Goal: Book appointment/travel/reservation

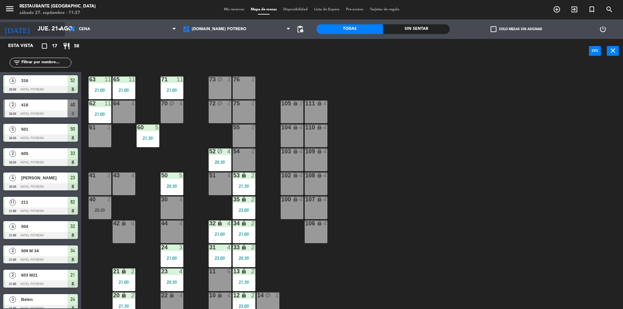
click at [47, 32] on input "jue. 21 ago." at bounding box center [71, 29] width 75 height 13
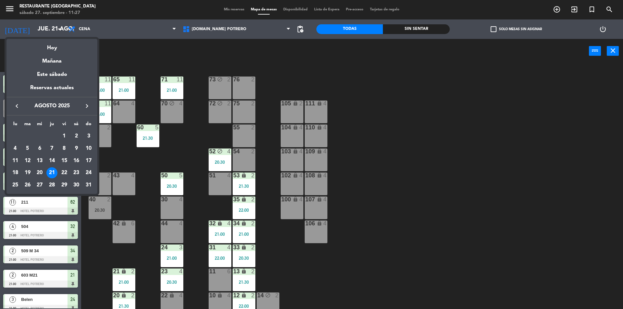
click at [85, 106] on icon "keyboard_arrow_right" at bounding box center [87, 106] width 8 height 8
click at [19, 106] on icon "keyboard_arrow_left" at bounding box center [17, 106] width 8 height 8
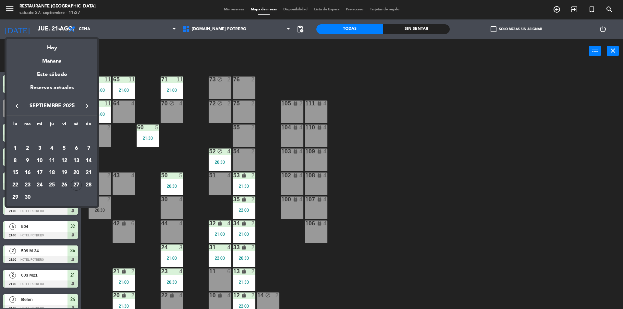
click at [86, 108] on icon "keyboard_arrow_right" at bounding box center [87, 106] width 8 height 8
click at [16, 107] on icon "keyboard_arrow_left" at bounding box center [17, 106] width 8 height 8
click at [80, 186] on div "27" at bounding box center [76, 185] width 11 height 11
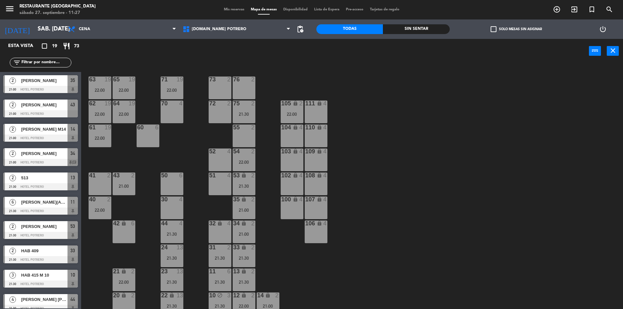
drag, startPoint x: 302, startPoint y: 105, endPoint x: 303, endPoint y: 111, distance: 5.9
click at [303, 105] on div "111" at bounding box center [305, 104] width 11 height 6
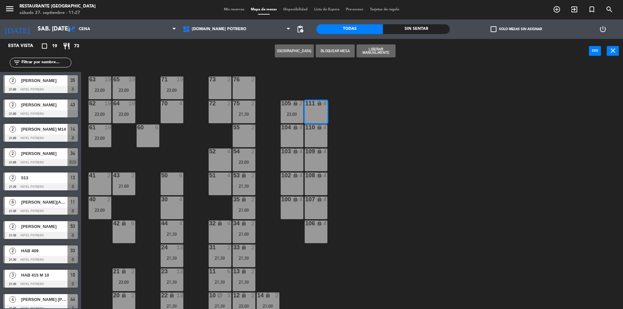
click at [343, 111] on div "65 19 22:00 71 19 22:00 73 2 76 2 63 19 22:00 64 19 22:00 62 19 22:00 70 4 72 2…" at bounding box center [355, 188] width 536 height 246
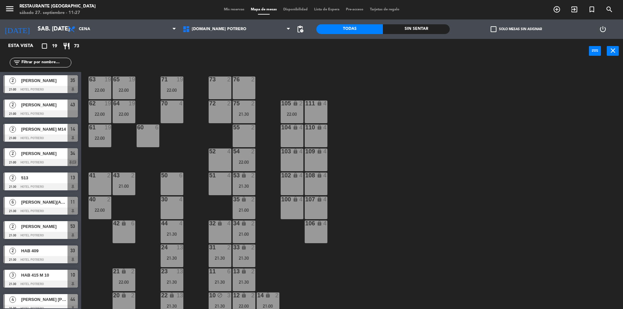
click at [289, 111] on div "105 lock 2 22:00" at bounding box center [292, 112] width 23 height 23
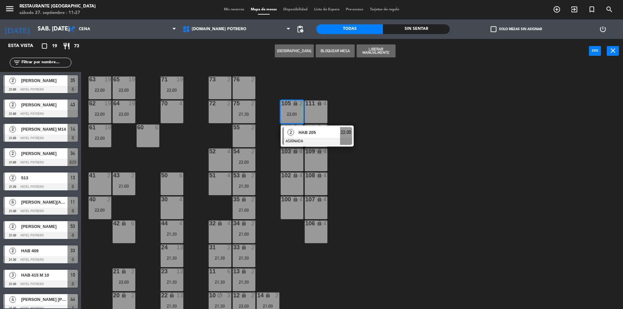
click at [302, 137] on div "HAB 205" at bounding box center [319, 132] width 42 height 11
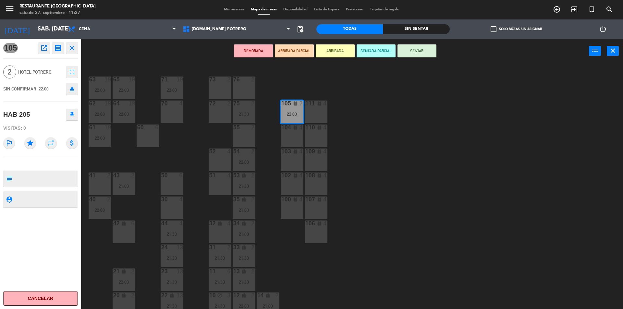
click at [236, 96] on div "76 2" at bounding box center [244, 88] width 23 height 23
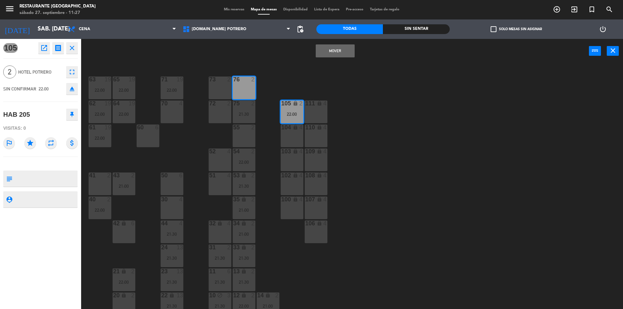
click at [324, 54] on button "Mover" at bounding box center [335, 50] width 39 height 13
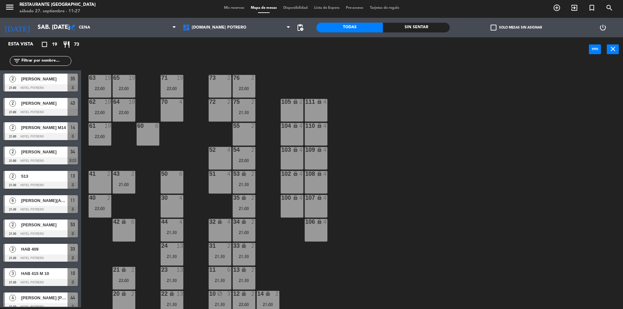
scroll to position [43, 0]
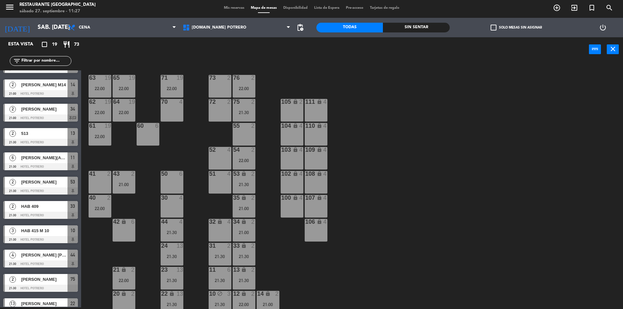
click at [307, 82] on div "65 19 22:00 71 19 22:00 73 2 76 2 22:00 63 19 22:00 64 19 22:00 62 19 22:00 70 …" at bounding box center [355, 186] width 536 height 246
click at [58, 27] on icon "arrow_drop_down" at bounding box center [60, 28] width 8 height 8
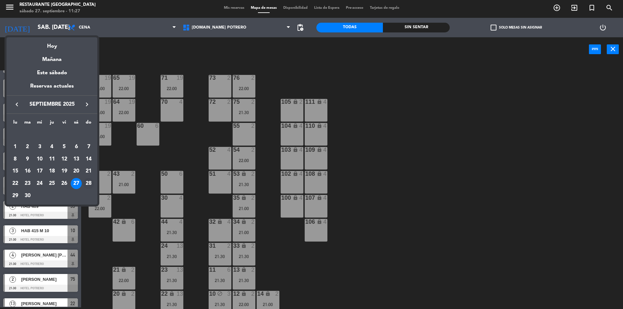
click at [88, 184] on div "28" at bounding box center [88, 183] width 11 height 11
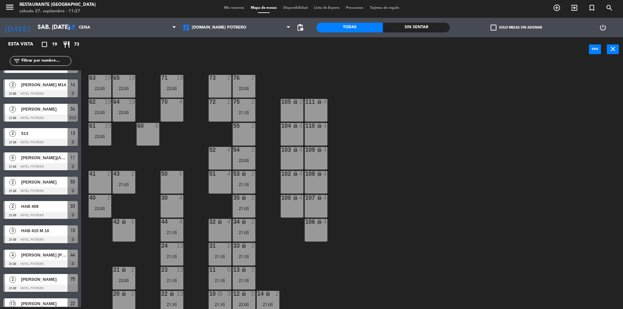
type input "dom. [DATE]"
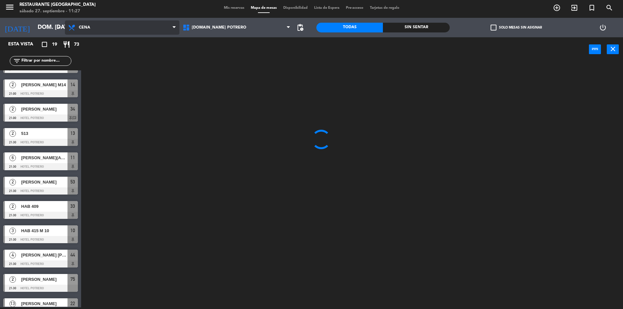
click at [97, 24] on span "Cena" at bounding box center [122, 27] width 115 height 14
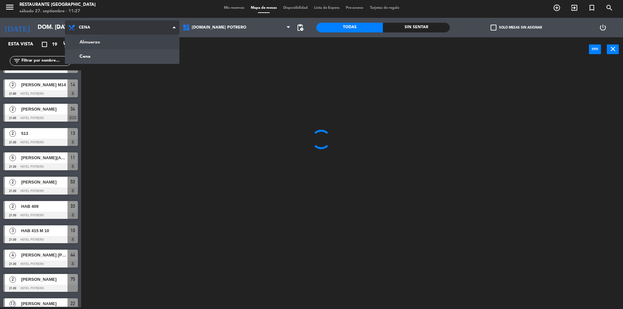
scroll to position [0, 0]
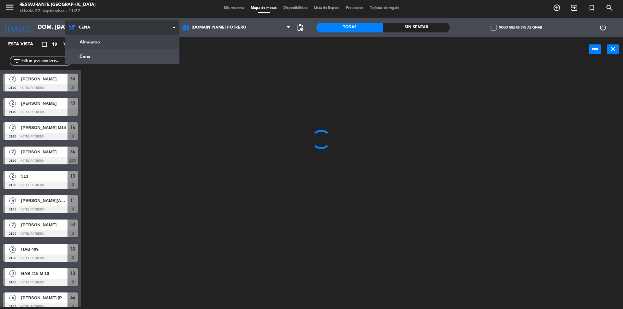
click at [111, 39] on ng-component "menu Restaurante Hotel Potrero sábado 27. septiembre - 11:27 Mis reservas Mapa …" at bounding box center [311, 153] width 623 height 311
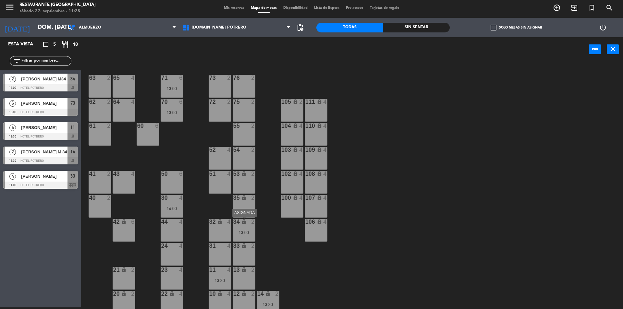
click at [254, 242] on div "34 lock 2 13:00" at bounding box center [244, 230] width 23 height 23
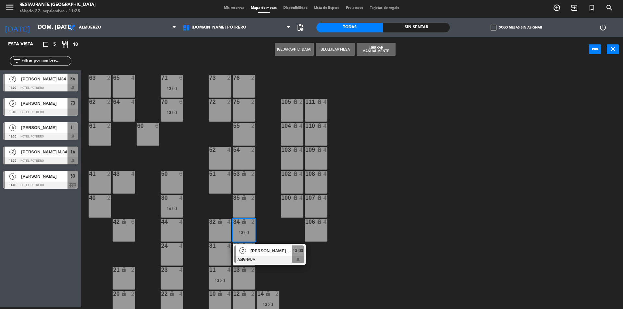
click at [268, 230] on div "65 4 71 6 13:00 73 2 76 2 63 2 64 4 62 2 70 6 13:00 72 2 75 2 105 lock 2 111 lo…" at bounding box center [355, 186] width 536 height 246
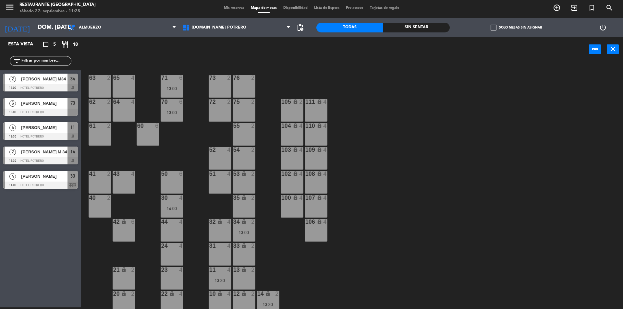
click at [227, 109] on div "72 2" at bounding box center [220, 110] width 23 height 23
click at [270, 84] on div "65 4 71 6 13:00 73 2 76 2 63 2 64 4 62 2 70 6 13:00 72 2 75 2 105 lock 2 111 lo…" at bounding box center [355, 186] width 536 height 246
click at [199, 139] on div "65 4 71 6 13:00 73 2 76 2 63 2 64 4 62 2 70 6 13:00 72 2 75 2 105 lock 2 111 lo…" at bounding box center [355, 186] width 536 height 246
click at [181, 112] on div "13:00" at bounding box center [172, 112] width 23 height 5
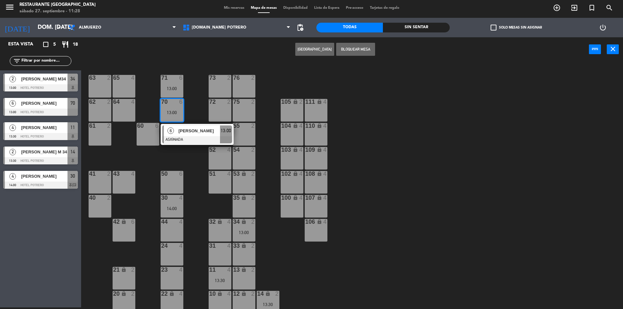
click at [183, 153] on div "65 4 71 6 13:00 73 2 76 2 63 2 64 4 62 2 70 6 13:00 6 [PERSON_NAME] ASIGNADA 13…" at bounding box center [355, 186] width 536 height 246
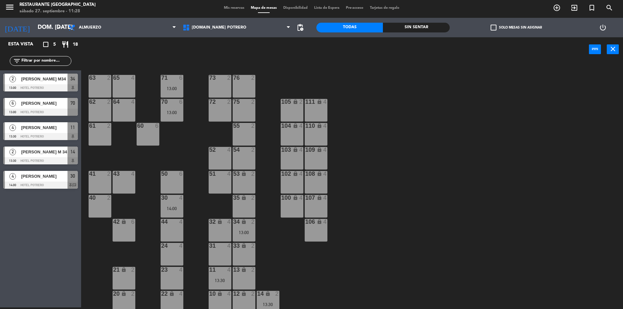
click at [178, 115] on div "13:00" at bounding box center [172, 112] width 23 height 5
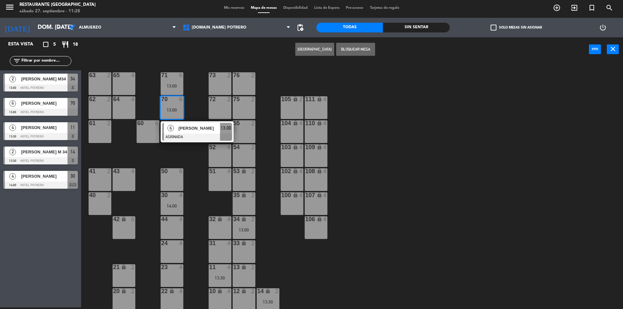
scroll to position [5, 0]
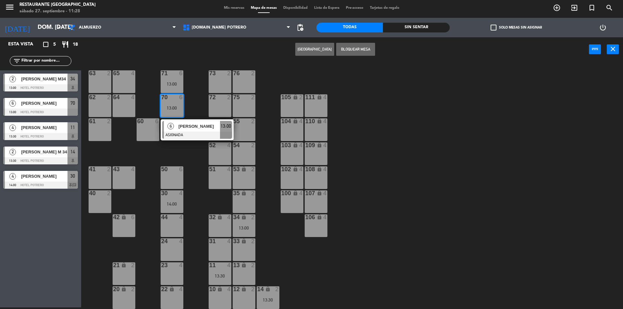
click at [199, 173] on div "65 4 71 6 13:00 73 2 76 2 63 2 64 4 62 2 70 6 13:00 6 [PERSON_NAME] ASIGNADA 13…" at bounding box center [355, 186] width 536 height 246
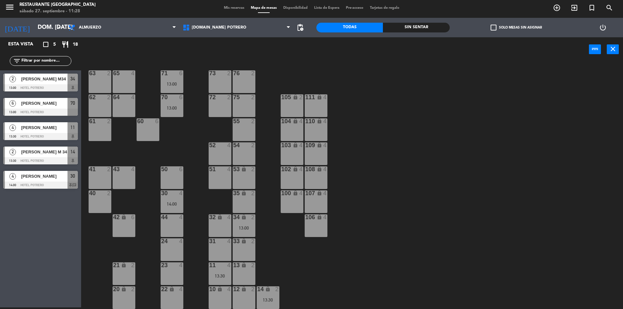
click at [176, 149] on div "65 4 71 6 13:00 73 2 76 2 63 2 64 4 62 2 70 6 13:00 72 2 75 2 105 lock 2 111 lo…" at bounding box center [355, 186] width 536 height 246
click at [178, 147] on div "65 4 71 6 13:00 73 2 76 2 63 2 64 4 62 2 70 6 13:00 72 2 75 2 105 lock 2 111 lo…" at bounding box center [355, 186] width 536 height 246
click at [180, 100] on div "6" at bounding box center [181, 97] width 4 height 6
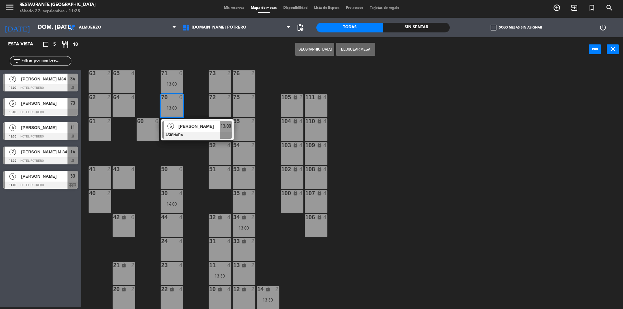
click at [188, 162] on div "65 4 71 6 13:00 73 2 76 2 63 2 64 4 62 2 70 6 13:00 6 [PERSON_NAME] ASIGNADA 13…" at bounding box center [355, 186] width 536 height 246
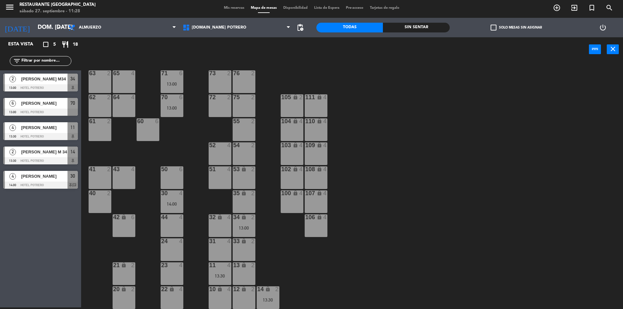
click at [217, 109] on div "72 2" at bounding box center [220, 105] width 23 height 23
click at [308, 48] on button "[GEOGRAPHIC_DATA]" at bounding box center [314, 49] width 39 height 13
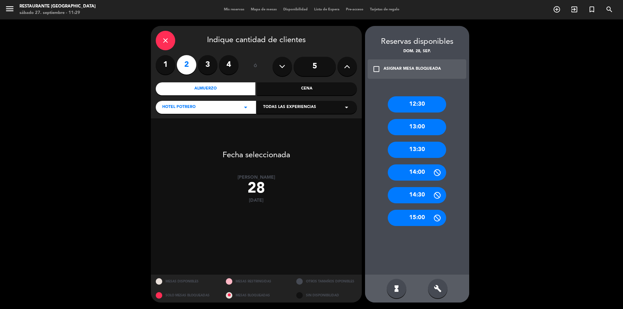
click at [426, 151] on div "13:30" at bounding box center [417, 150] width 58 height 16
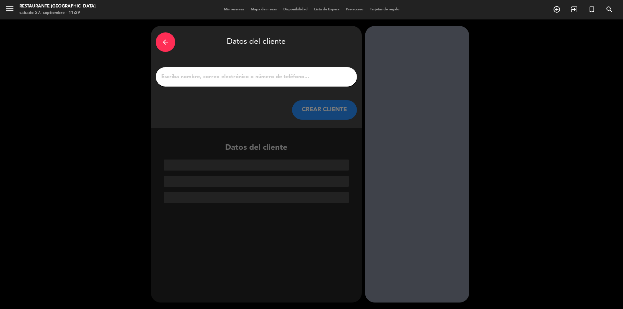
click at [294, 81] on input "1" at bounding box center [257, 76] width 192 height 9
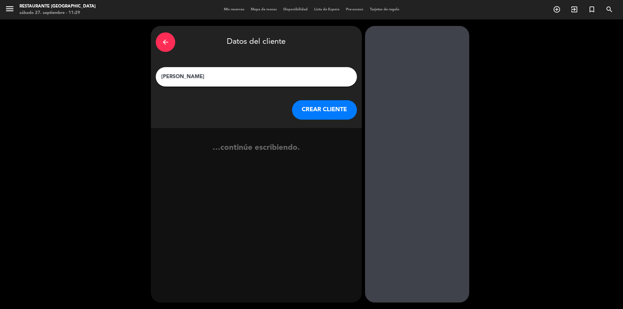
type input "[PERSON_NAME]"
click at [328, 107] on button "CREAR CLIENTE" at bounding box center [324, 109] width 65 height 19
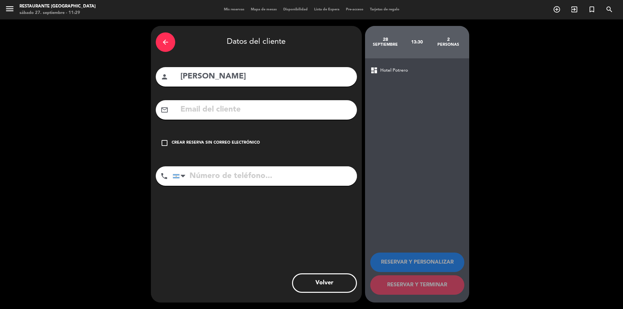
click at [249, 142] on div "Crear reserva sin correo electrónico" at bounding box center [216, 143] width 88 height 6
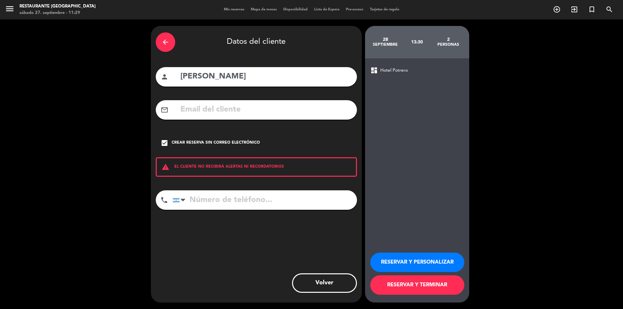
click at [415, 284] on button "RESERVAR Y TERMINAR" at bounding box center [417, 285] width 94 height 19
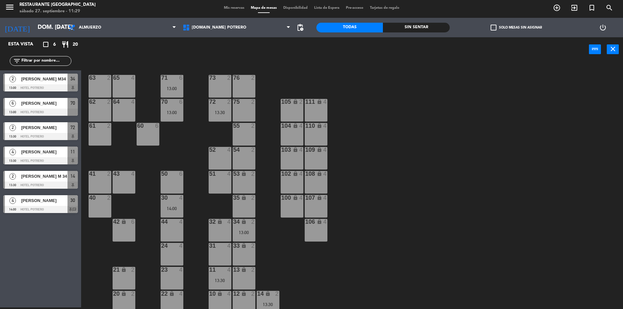
click at [41, 158] on div "4 [PERSON_NAME] 13:30 Hotel Potrero 11" at bounding box center [40, 155] width 81 height 24
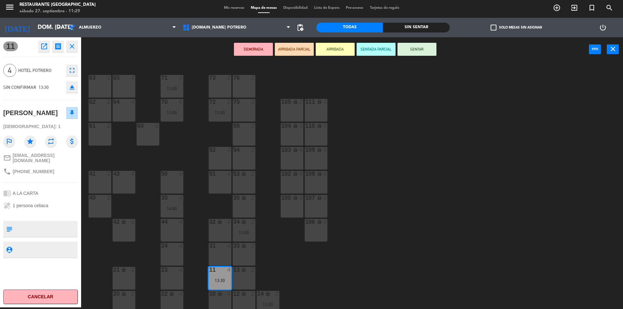
click at [179, 150] on div "65 4 71 6 13:00 73 2 76 2 63 2 64 4 62 2 70 6 13:00 72 2 13:30 75 2 105 lock 2 …" at bounding box center [355, 186] width 536 height 246
